Goal: Task Accomplishment & Management: Complete application form

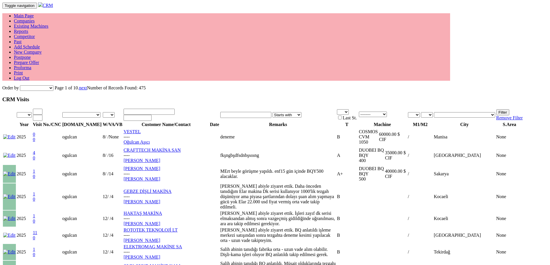
click at [31, 65] on link "Proforma" at bounding box center [22, 67] width 17 height 5
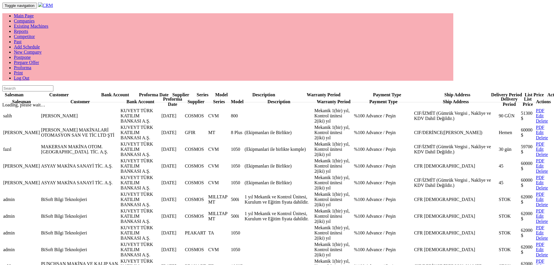
click at [327, 85] on div "Salesman Customer Bank Account Proforma Date Supplier Series Model Description …" at bounding box center [277, 172] width 550 height 174
click at [263, 234] on html "Toggle navigation CRM Main Page Companies Existing Machines Reports Competitor …" at bounding box center [277, 131] width 554 height 262
click at [287, 249] on html "Toggle navigation CRM Main Page Companies Existing Machines Reports Competitor …" at bounding box center [277, 131] width 554 height 262
click at [536, 113] on link "Edit" at bounding box center [540, 115] width 8 height 5
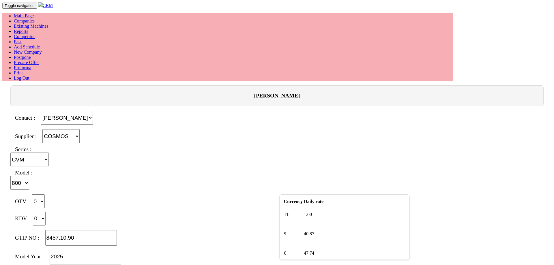
select select "4"
select select "21"
select select "301"
select select "$"
click at [275, 215] on html "Toggle navigation CRM Main Page Companies Existing Machines Reports Competitor …" at bounding box center [277, 228] width 554 height 456
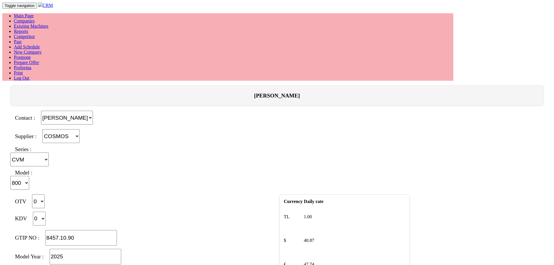
select select "4"
select select "21"
select select "301"
select select "$"
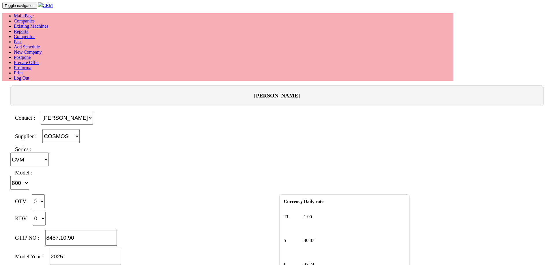
type input "CVM Deneme 800"
click at [71, 190] on html "Toggle navigation CRM Main Page Companies Existing Machines Reports Competitor …" at bounding box center [277, 238] width 554 height 476
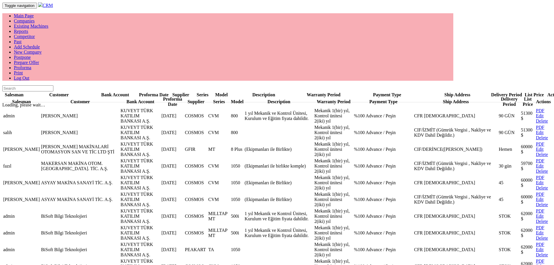
click at [540, 113] on link "Edit" at bounding box center [540, 115] width 8 height 5
click at [537, 113] on link "Edit" at bounding box center [540, 115] width 8 height 5
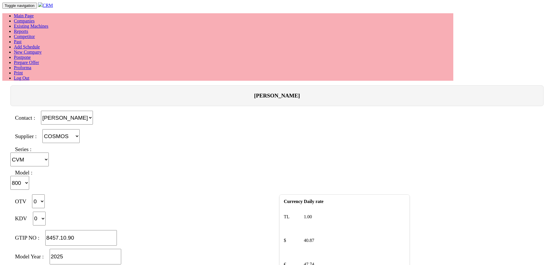
select select "4"
select select "21"
select select "301"
select select "$"
select select "4"
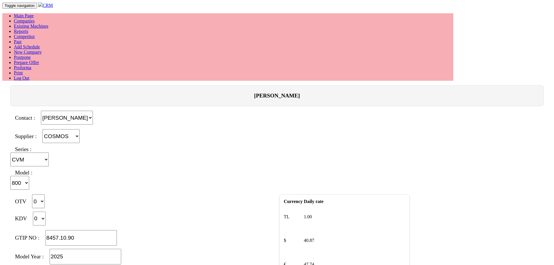
select select "21"
select select "301"
select select "$"
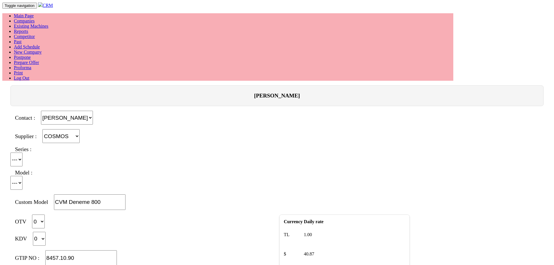
select select "4"
select select "$"
select select "21"
select select "301"
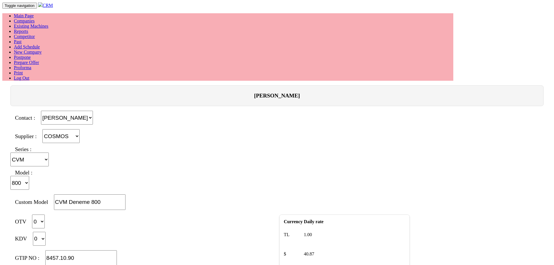
click at [39, 60] on link "Prepare Offer" at bounding box center [26, 62] width 25 height 5
click at [31, 65] on link "Proforma" at bounding box center [22, 67] width 17 height 5
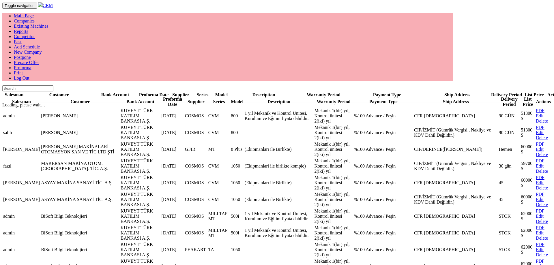
click at [539, 113] on link "Edit" at bounding box center [540, 115] width 8 height 5
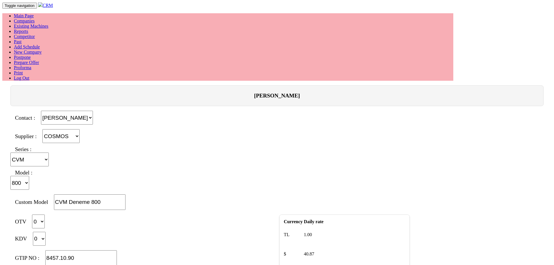
select select "4"
select select "21"
select select "301"
select select "$"
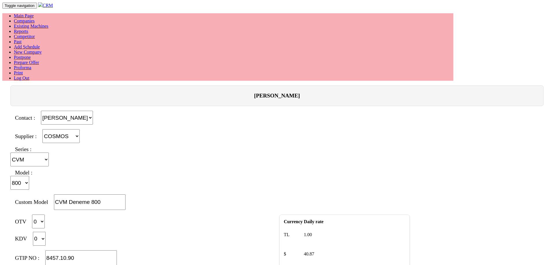
click at [467, 254] on html "Toggle navigation CRM Main Page Companies Existing Machines Reports Competitor …" at bounding box center [277, 238] width 554 height 476
